Goal: Task Accomplishment & Management: Use online tool/utility

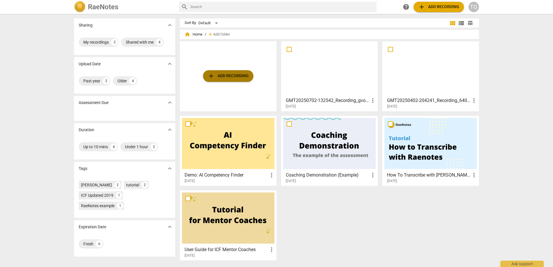
click at [235, 75] on span "add Add recording" at bounding box center [228, 76] width 41 height 7
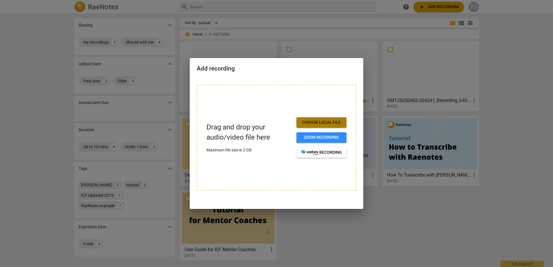
click at [311, 124] on span "Choose local file" at bounding box center [321, 123] width 41 height 6
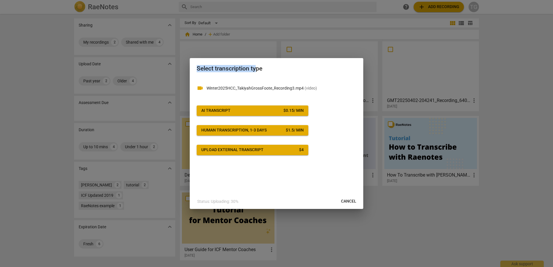
drag, startPoint x: 256, startPoint y: 64, endPoint x: 236, endPoint y: 57, distance: 21.1
click at [236, 57] on div "Select transcription type videocam Winter2025HCC_TakiyahGrossFoote_Recording3.m…" at bounding box center [276, 133] width 553 height 267
click at [346, 76] on div "Select transcription type" at bounding box center [277, 68] width 174 height 20
click at [238, 109] on span "AI Transcript $ 0.15 / min" at bounding box center [252, 111] width 102 height 6
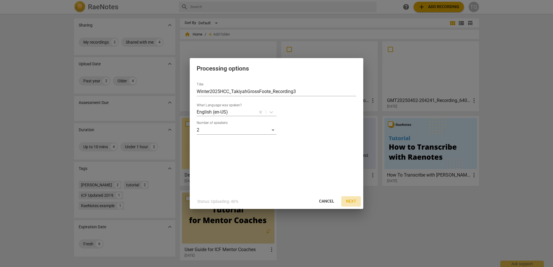
click at [348, 200] on span "Next" at bounding box center [351, 202] width 10 height 6
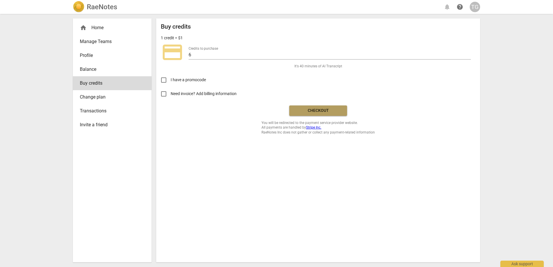
click at [320, 108] on span "Checkout" at bounding box center [318, 111] width 49 height 6
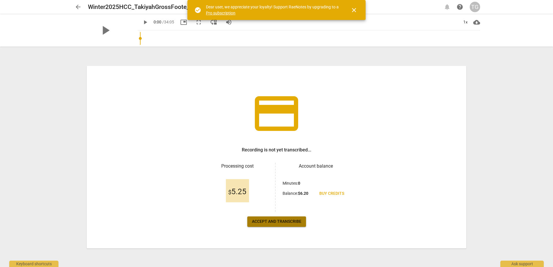
click at [293, 220] on span "Accept and transcribe" at bounding box center [276, 222] width 49 height 6
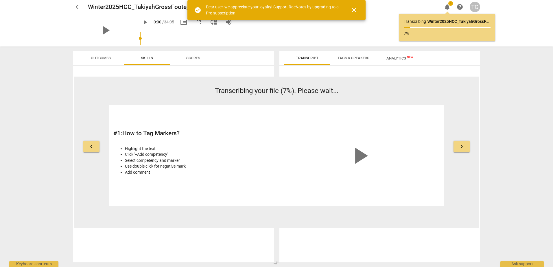
click at [359, 151] on span "play_arrow" at bounding box center [360, 156] width 28 height 28
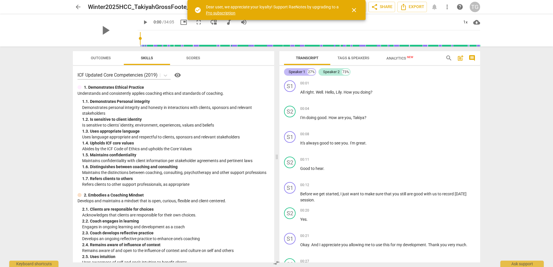
click at [297, 71] on div "Speaker 1" at bounding box center [297, 72] width 16 height 6
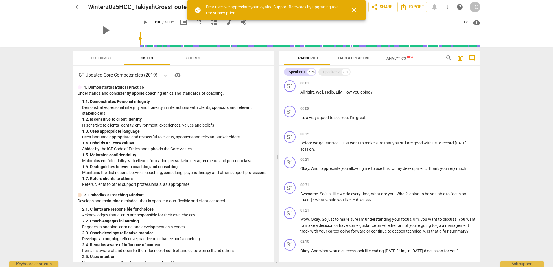
drag, startPoint x: 298, startPoint y: 70, endPoint x: 435, endPoint y: 77, distance: 136.7
click at [435, 77] on div "Speaker 1 27% Speaker 2 73%" at bounding box center [379, 72] width 191 height 10
click at [310, 72] on div "27%" at bounding box center [311, 72] width 8 height 6
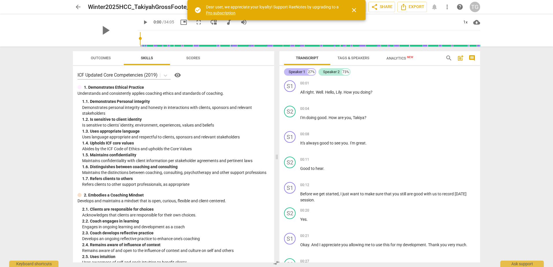
click at [298, 72] on div "Speaker 1" at bounding box center [297, 72] width 16 height 6
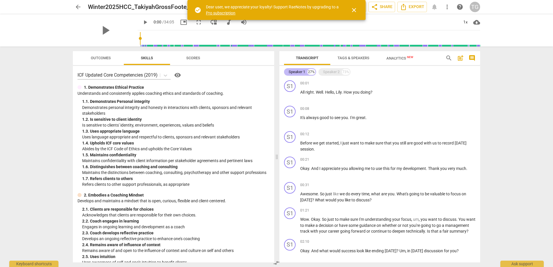
click at [298, 72] on div "Speaker 1" at bounding box center [297, 72] width 16 height 6
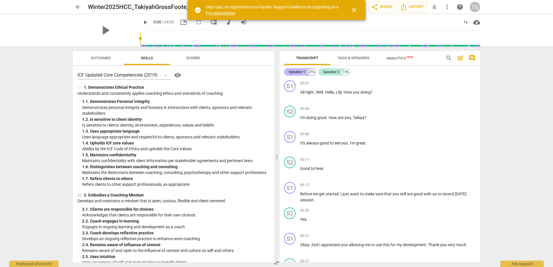
click at [298, 72] on div "Speaker 1" at bounding box center [297, 72] width 16 height 6
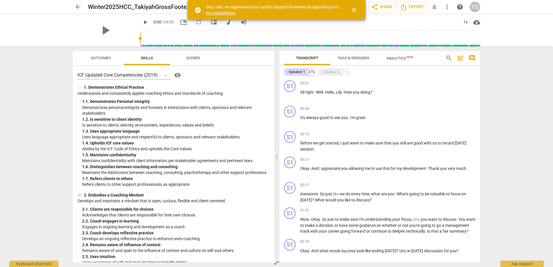
drag, startPoint x: 292, startPoint y: 73, endPoint x: 476, endPoint y: 76, distance: 183.4
click at [476, 76] on div "Speaker 1 27% Speaker 2 73% S1 play_arrow pause 00:01 + Add competency keyboard…" at bounding box center [379, 164] width 201 height 197
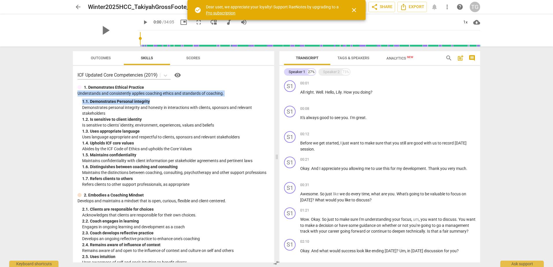
drag, startPoint x: 272, startPoint y: 86, endPoint x: 270, endPoint y: 98, distance: 12.3
click at [270, 98] on div "ICF Updated Core Competencies (2019) visibility 1. Demonstrates Ethical Practic…" at bounding box center [173, 164] width 201 height 197
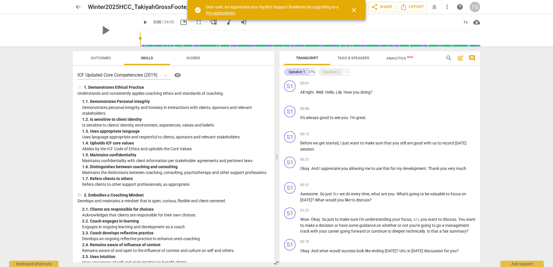
click at [502, 85] on div "arrow_back Winter2025HCC_TakiyahGrossFoote_Recording3 edit star Assessment auto…" at bounding box center [276, 133] width 553 height 267
click at [93, 58] on span "Outcomes" at bounding box center [101, 58] width 20 height 4
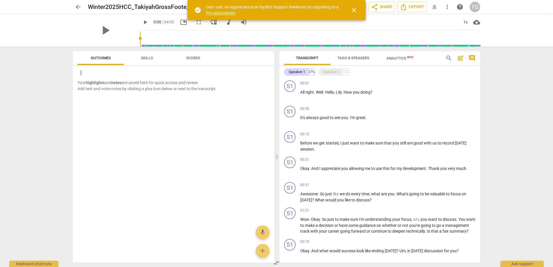
click at [154, 58] on span "Skills" at bounding box center [147, 58] width 26 height 8
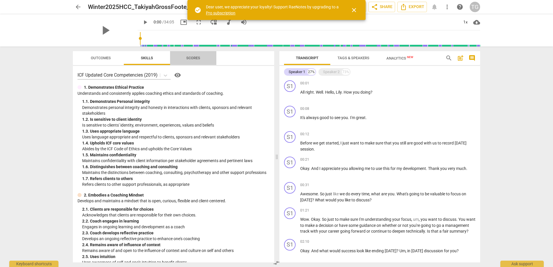
click at [192, 59] on span "Scores" at bounding box center [193, 58] width 14 height 4
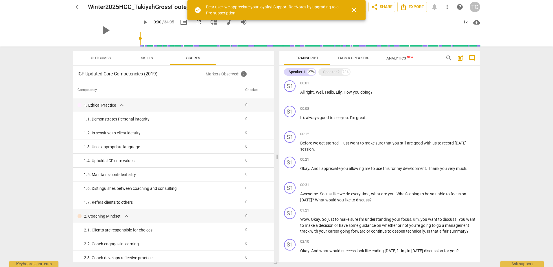
click at [144, 56] on span "Skills" at bounding box center [147, 58] width 12 height 4
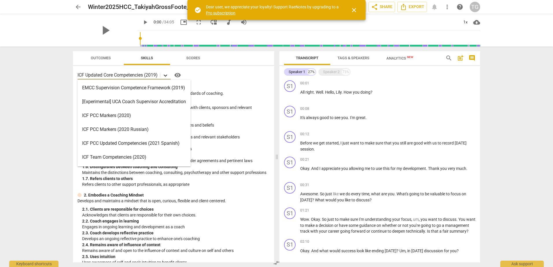
click at [165, 75] on icon at bounding box center [166, 76] width 6 height 6
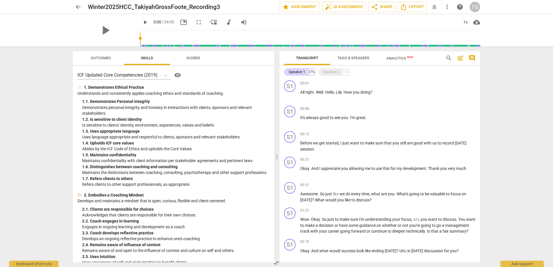
click at [227, 73] on div "ICF Updated Core Competencies (2019) visibility" at bounding box center [174, 75] width 192 height 9
click at [350, 56] on span "Tags & Speakers" at bounding box center [353, 58] width 32 height 4
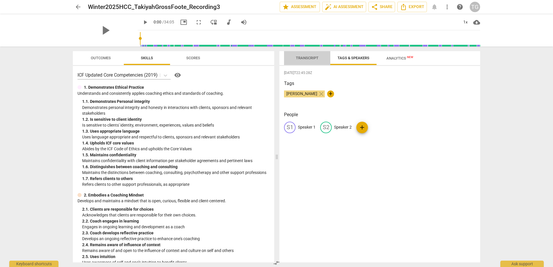
click at [305, 62] on span "Transcript" at bounding box center [307, 58] width 36 height 8
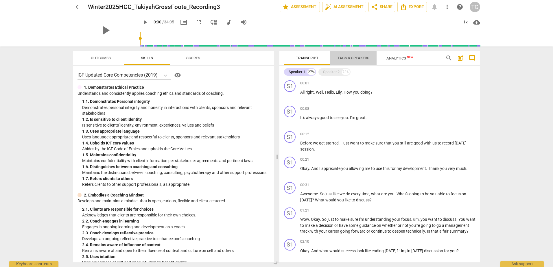
click at [347, 55] on span "Tags & Speakers" at bounding box center [354, 58] width 46 height 8
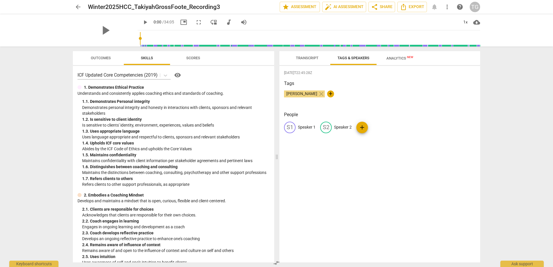
click at [291, 127] on div "S1" at bounding box center [290, 128] width 12 height 12
type input "Coach - [PERSON_NAME]"
click at [346, 166] on div "[DATE]T22:45:28Z Tags [PERSON_NAME] close + People edit Coach - [PERSON_NAME] d…" at bounding box center [379, 164] width 201 height 197
click at [381, 125] on div "C- Coach - [PERSON_NAME] S2 Speaker 2 add" at bounding box center [379, 130] width 191 height 16
click at [362, 125] on p "Speaker 2" at bounding box center [371, 127] width 18 height 6
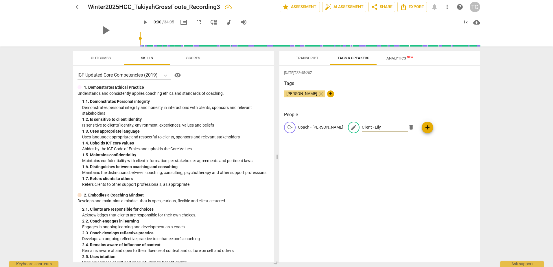
type input "Client - Lily"
click at [359, 168] on div "[DATE]T22:45:28Z Tags [PERSON_NAME] close + People C- Coach - [PERSON_NAME] edi…" at bounding box center [379, 164] width 201 height 197
click at [396, 57] on span "Analytics New" at bounding box center [399, 58] width 27 height 4
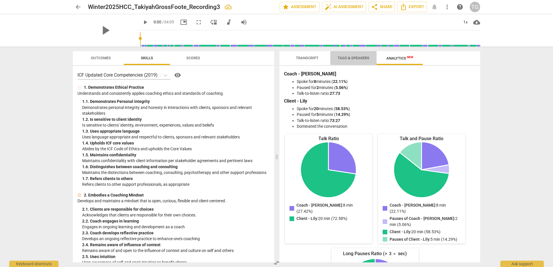
click at [359, 57] on span "Tags & Speakers" at bounding box center [353, 58] width 32 height 4
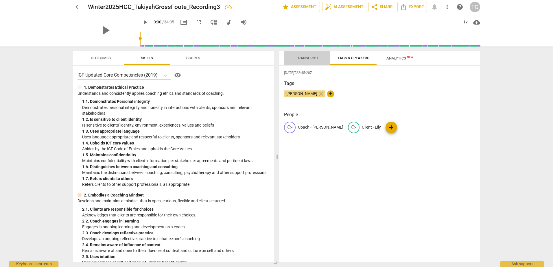
click at [306, 55] on span "Transcript" at bounding box center [307, 58] width 36 height 8
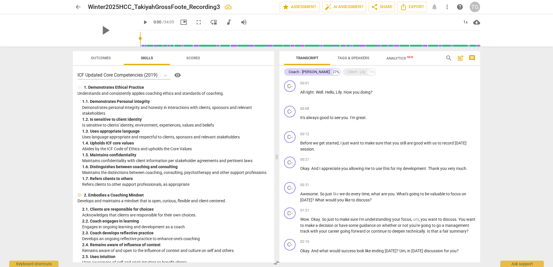
drag, startPoint x: 480, startPoint y: 93, endPoint x: 489, endPoint y: 145, distance: 52.8
click at [489, 145] on div "arrow_back Winter2025HCC_TakiyahGrossFoote_Recording3 edit star Assessment auto…" at bounding box center [276, 133] width 553 height 267
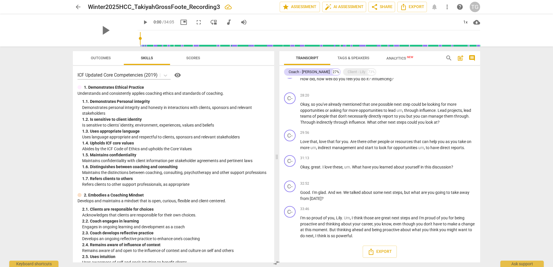
scroll to position [949, 0]
click at [380, 255] on span "Export" at bounding box center [380, 251] width 24 height 7
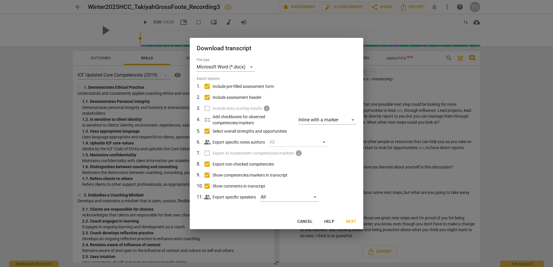
click at [354, 219] on span "Next" at bounding box center [351, 222] width 10 height 6
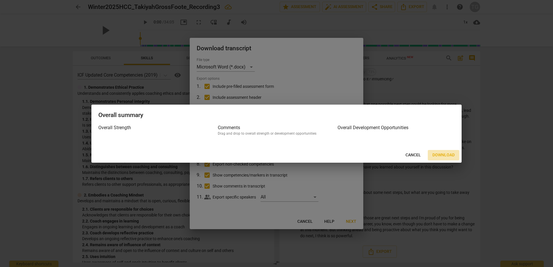
click at [442, 155] on span "Download" at bounding box center [443, 155] width 22 height 6
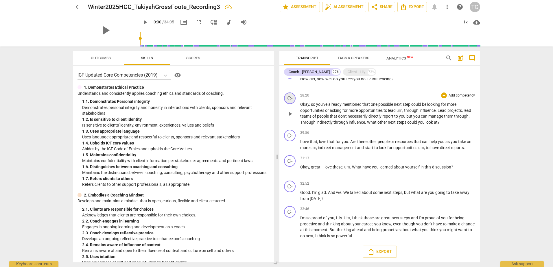
click at [293, 97] on div "C-" at bounding box center [290, 99] width 12 height 12
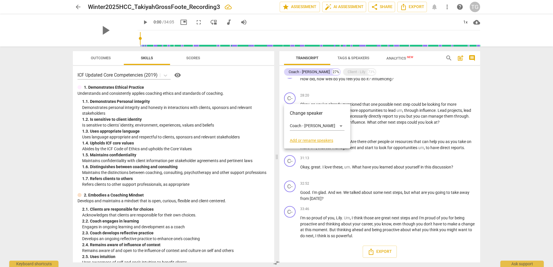
drag, startPoint x: 290, startPoint y: 97, endPoint x: 346, endPoint y: 90, distance: 56.5
click at [346, 90] on div at bounding box center [276, 133] width 553 height 267
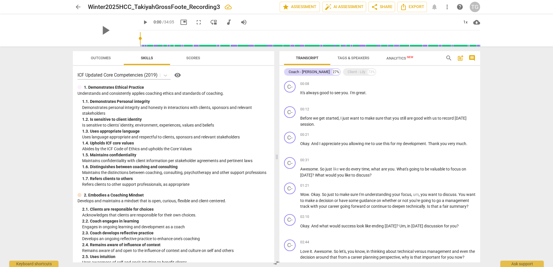
scroll to position [0, 0]
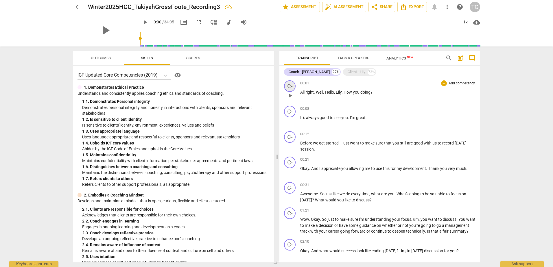
click at [291, 87] on div "C-" at bounding box center [290, 86] width 12 height 12
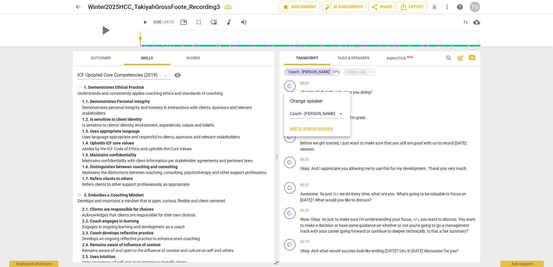
click at [440, 90] on div at bounding box center [276, 133] width 553 height 267
click at [348, 70] on div "Client - Lily" at bounding box center [357, 72] width 18 height 6
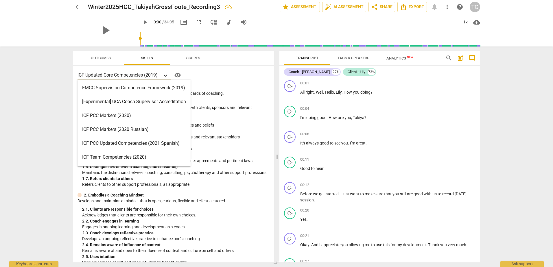
click at [167, 76] on icon at bounding box center [165, 76] width 3 height 2
click at [210, 73] on div "15 results available. Use Up and Down to choose options, press Enter to select …" at bounding box center [174, 75] width 192 height 9
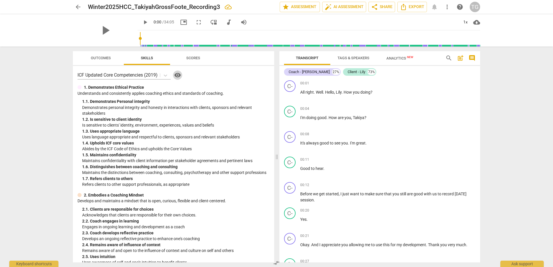
click at [179, 76] on span "visibility" at bounding box center [177, 75] width 7 height 7
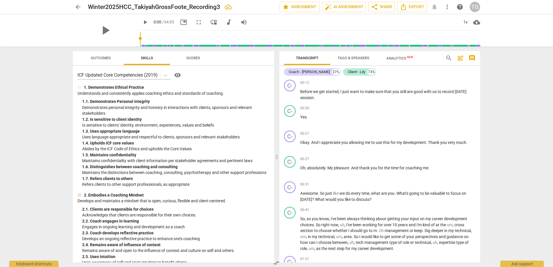
scroll to position [147, 0]
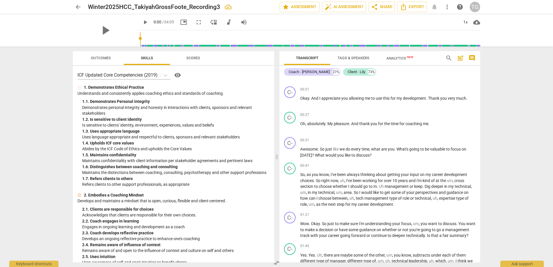
click at [173, 71] on button "visibility" at bounding box center [177, 75] width 9 height 9
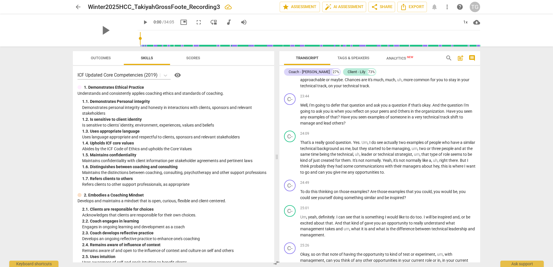
scroll to position [1973, 0]
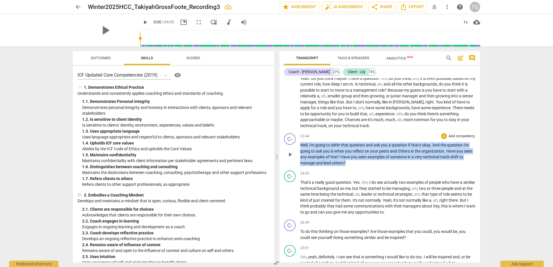
drag, startPoint x: 301, startPoint y: 169, endPoint x: 355, endPoint y: 189, distance: 57.4
click at [355, 166] on p "Well , I'm going to defer that question and ask you a question if that's okay .…" at bounding box center [387, 154] width 175 height 24
copy p "Well , I'm going to defer that question and ask you a question if that's okay .…"
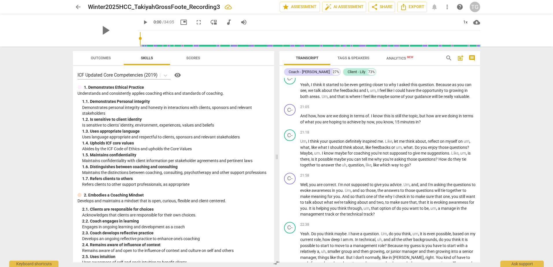
scroll to position [1831, 0]
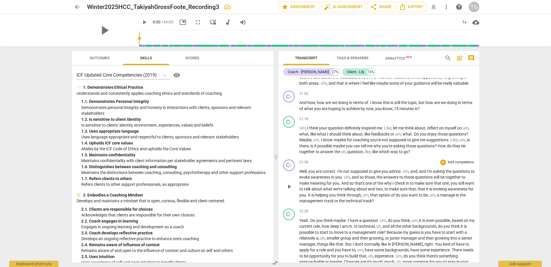
drag, startPoint x: 479, startPoint y: 205, endPoint x: 476, endPoint y: 187, distance: 18.7
click at [476, 187] on div "C- play_arrow pause 00:01 + Add competency keyboard_arrow_right All right . Wel…" at bounding box center [378, 170] width 201 height 185
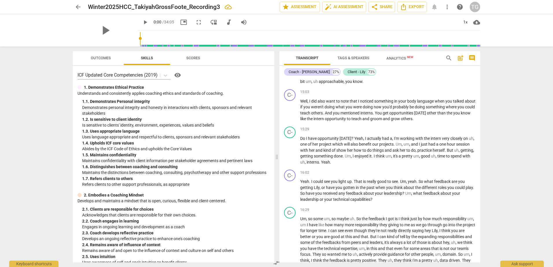
scroll to position [1356, 0]
drag, startPoint x: 300, startPoint y: 204, endPoint x: 324, endPoint y: 204, distance: 23.7
click at [324, 202] on p "Yeah . I could see you light up . That is really good to see . Um , yeah . So w…" at bounding box center [387, 190] width 175 height 24
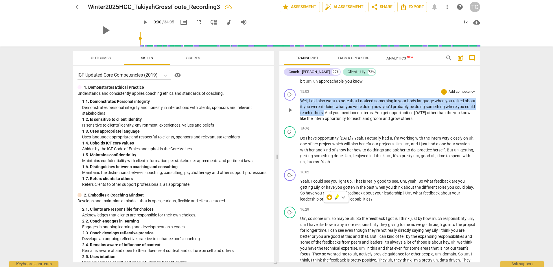
drag, startPoint x: 302, startPoint y: 125, endPoint x: 342, endPoint y: 137, distance: 42.0
click at [342, 122] on p "Well , I did also want to note that I noticed something in your body language w…" at bounding box center [387, 110] width 175 height 24
copy p "Well , I did also want to note that I noticed something in your body language w…"
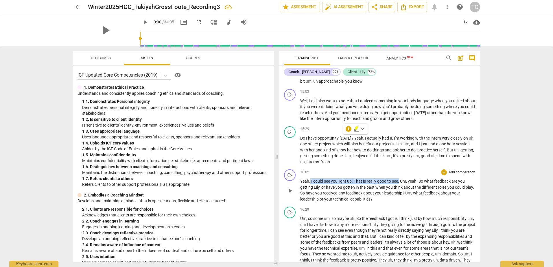
drag, startPoint x: 311, startPoint y: 204, endPoint x: 401, endPoint y: 203, distance: 89.9
click at [401, 202] on p "Yeah . I could see you light up . That is really good to see . Um , yeah . So w…" at bounding box center [387, 190] width 175 height 24
copy p "I could see you light up . That is really good to see ."
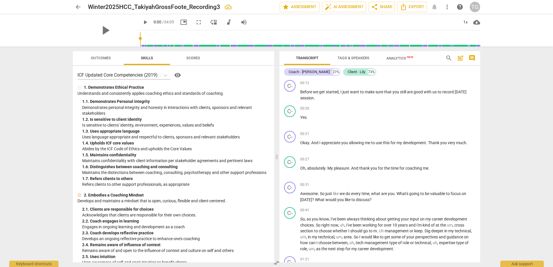
scroll to position [124, 0]
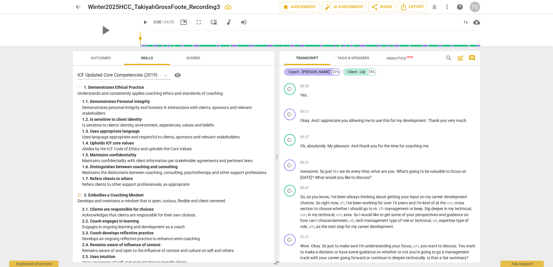
click at [302, 72] on div "Coach - [PERSON_NAME]" at bounding box center [309, 72] width 41 height 6
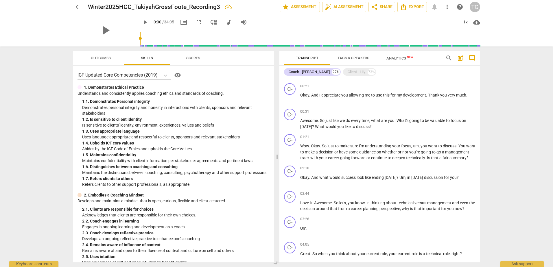
scroll to position [0, 0]
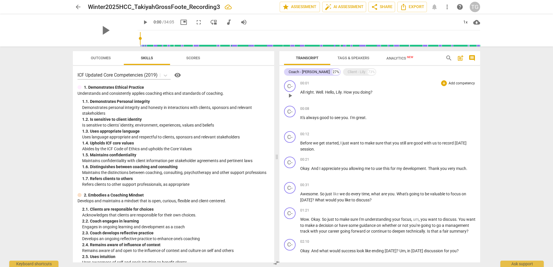
drag, startPoint x: 477, startPoint y: 84, endPoint x: 478, endPoint y: 88, distance: 4.6
click at [478, 88] on div "C- play_arrow pause 00:01 + Add competency keyboard_arrow_right All right . Wel…" at bounding box center [379, 90] width 201 height 25
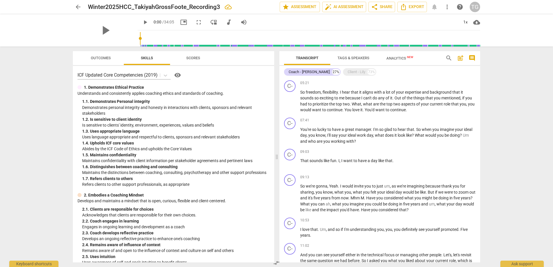
scroll to position [291, 0]
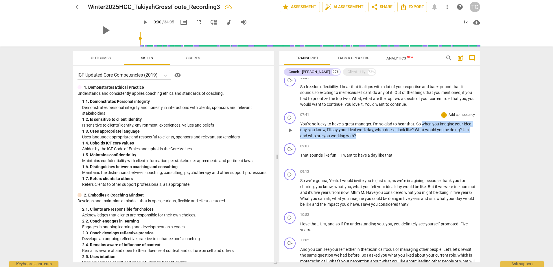
drag, startPoint x: 423, startPoint y: 128, endPoint x: 426, endPoint y: 145, distance: 16.7
click at [426, 139] on p "You're so lucky to have a great manager . I'm so glad to hear that . So when yo…" at bounding box center [387, 130] width 175 height 18
copy p "when you imagine your ideal day , you know , I'll say your ideal work day , wha…"
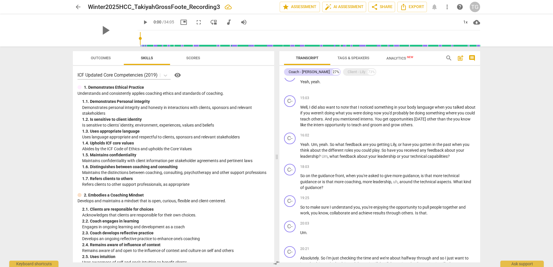
scroll to position [549, 0]
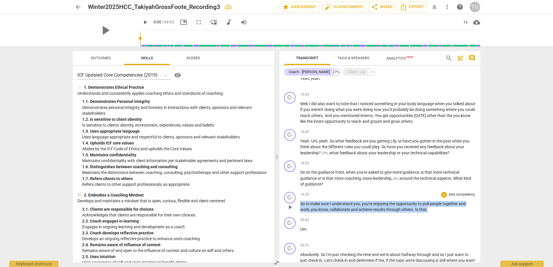
drag, startPoint x: 301, startPoint y: 209, endPoint x: 431, endPoint y: 215, distance: 129.7
click at [431, 213] on p "So to make sure I understand you , you're enjoying the opportunity to pull peop…" at bounding box center [387, 207] width 175 height 12
copy p "So to make sure I understand you , you're enjoying the opportunity to pull peop…"
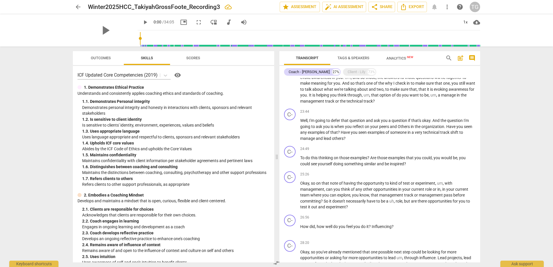
scroll to position [791, 0]
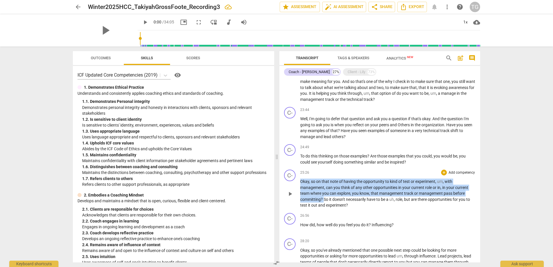
drag, startPoint x: 300, startPoint y: 188, endPoint x: 323, endPoint y: 206, distance: 29.2
click at [323, 206] on p "Okay , so on that note of having the opportunity to kind of test or experiment …" at bounding box center [387, 194] width 175 height 30
copy p "Okay , so on that note of having the opportunity to kind of test or experiment …"
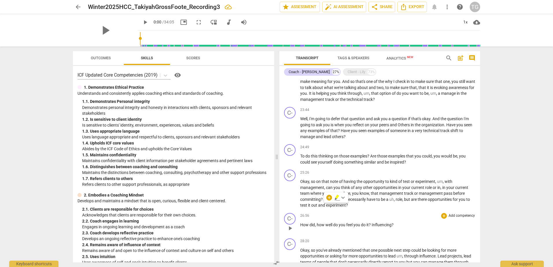
click at [372, 234] on div "26:56 + Add competency keyboard_arrow_right How did , how well do you feel you …" at bounding box center [387, 223] width 175 height 21
drag, startPoint x: 480, startPoint y: 217, endPoint x: 480, endPoint y: 223, distance: 6.1
click at [480, 223] on div "Transcript Tags & Speakers Analytics New search post_add comment Coach - [PERSO…" at bounding box center [381, 157] width 208 height 221
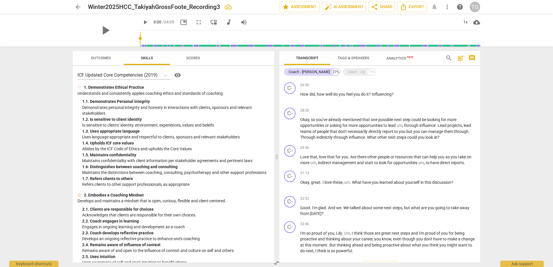
scroll to position [943, 0]
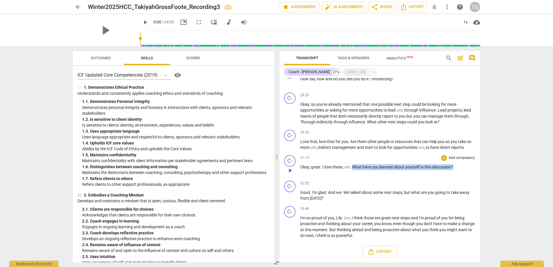
drag, startPoint x: 353, startPoint y: 167, endPoint x: 457, endPoint y: 167, distance: 104.1
click at [457, 167] on p "Okay , great . I love these , um . What have you learned about yourself in this…" at bounding box center [387, 167] width 175 height 6
copy p "What have you learned about yourself in this discussion ?"
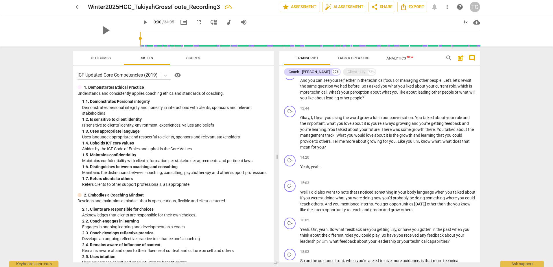
scroll to position [452, 0]
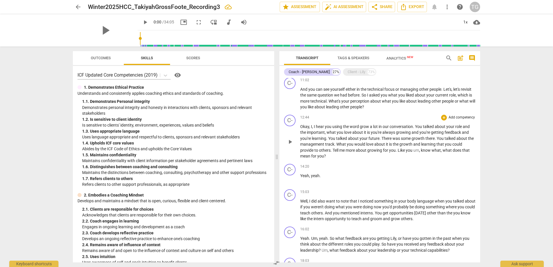
drag, startPoint x: 300, startPoint y: 132, endPoint x: 375, endPoint y: 136, distance: 75.6
click at [375, 136] on div "C- play_arrow pause 12:44 + Add competency keyboard_arrow_right Okay , I , I he…" at bounding box center [379, 136] width 201 height 49
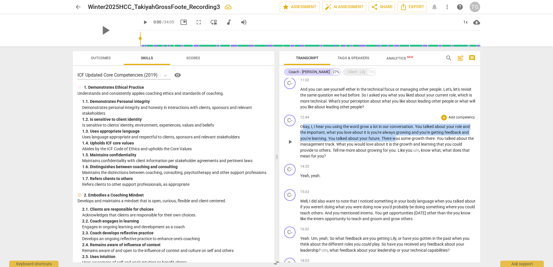
drag, startPoint x: 302, startPoint y: 132, endPoint x: 329, endPoint y: 120, distance: 29.6
click at [394, 142] on p "Okay , I , I hear you using the word grow a lot in our conversation . You talke…" at bounding box center [387, 142] width 175 height 36
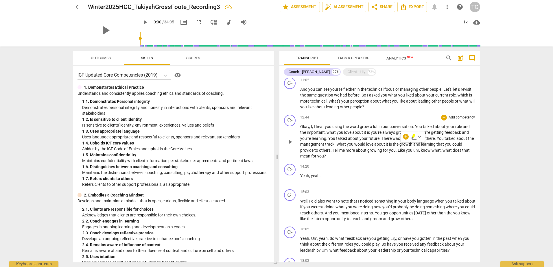
click at [300, 130] on div "C- play_arrow pause" at bounding box center [292, 137] width 16 height 45
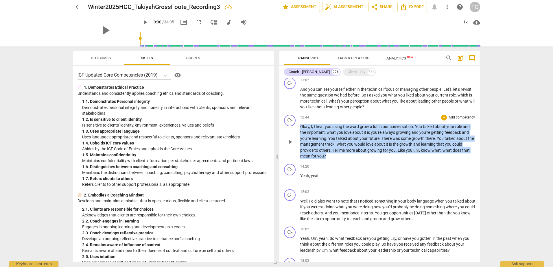
drag, startPoint x: 300, startPoint y: 131, endPoint x: 379, endPoint y: 161, distance: 84.2
click at [379, 159] on p "Okay , I , I hear you using the word grow a lot in our conversation . You talke…" at bounding box center [387, 142] width 175 height 36
copy p "Okay , I , I hear you using the word grow a lot in our conversation . You talke…"
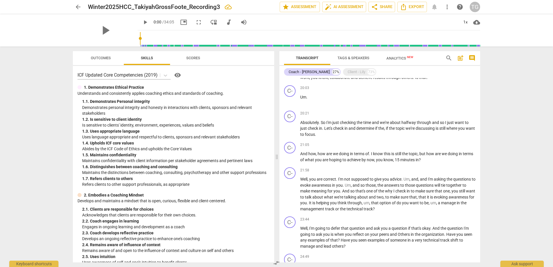
scroll to position [641, 0]
